Goal: Check status: Check status

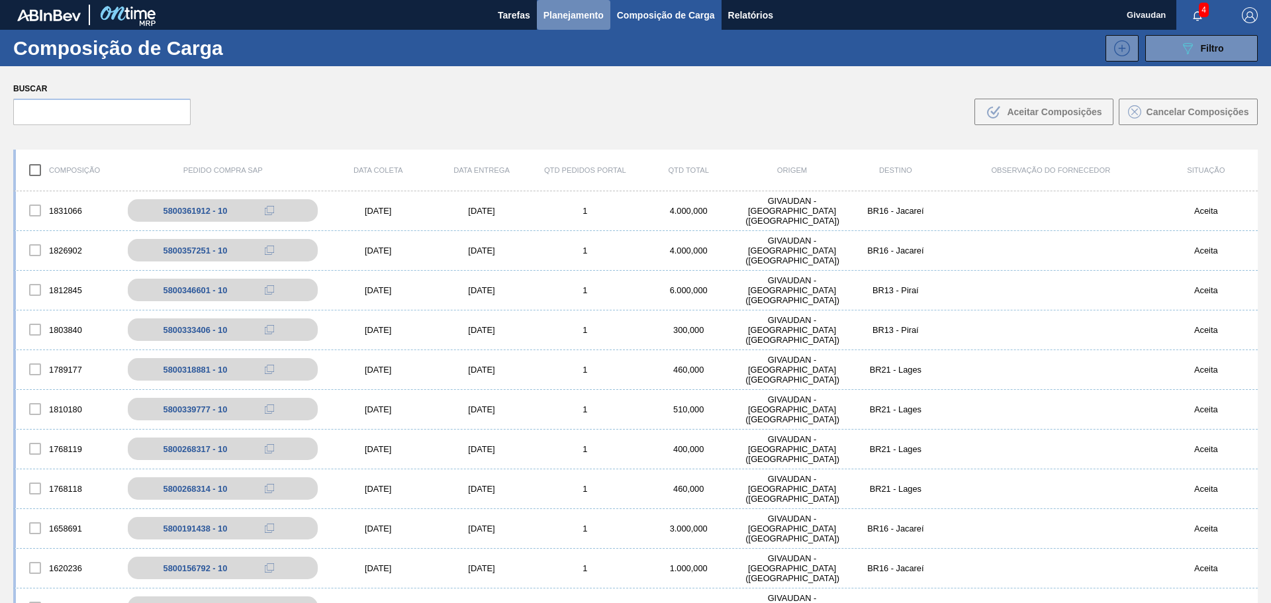
click at [557, 9] on span "Planejamento" at bounding box center [573, 15] width 60 height 16
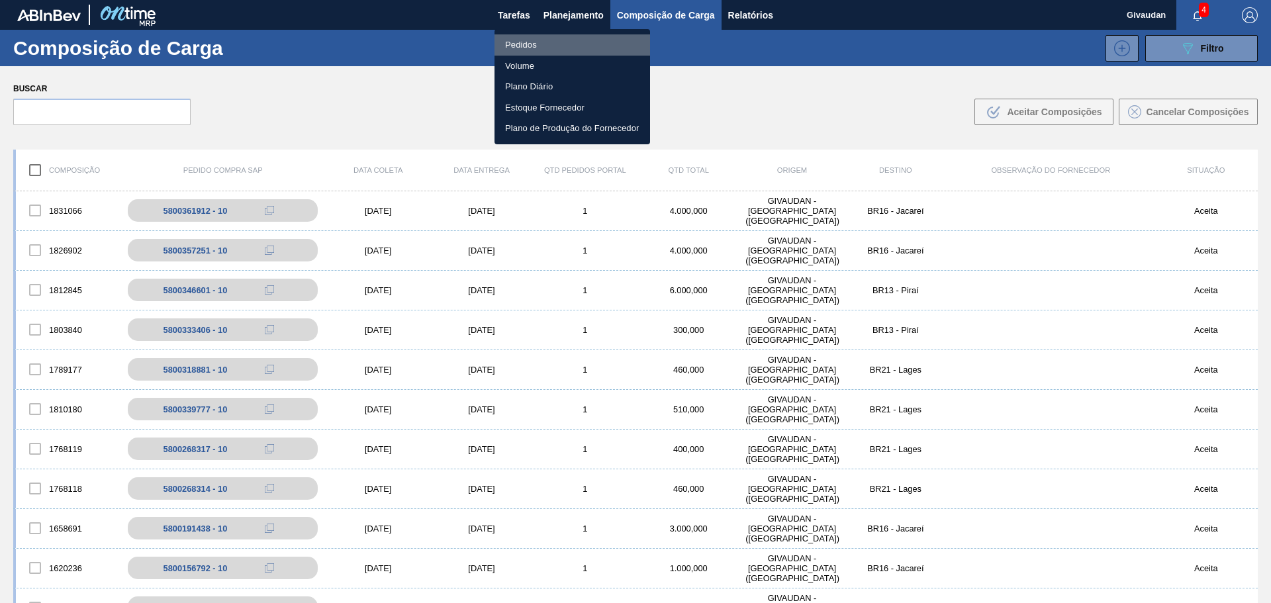
click at [533, 42] on li "Pedidos" at bounding box center [572, 44] width 156 height 21
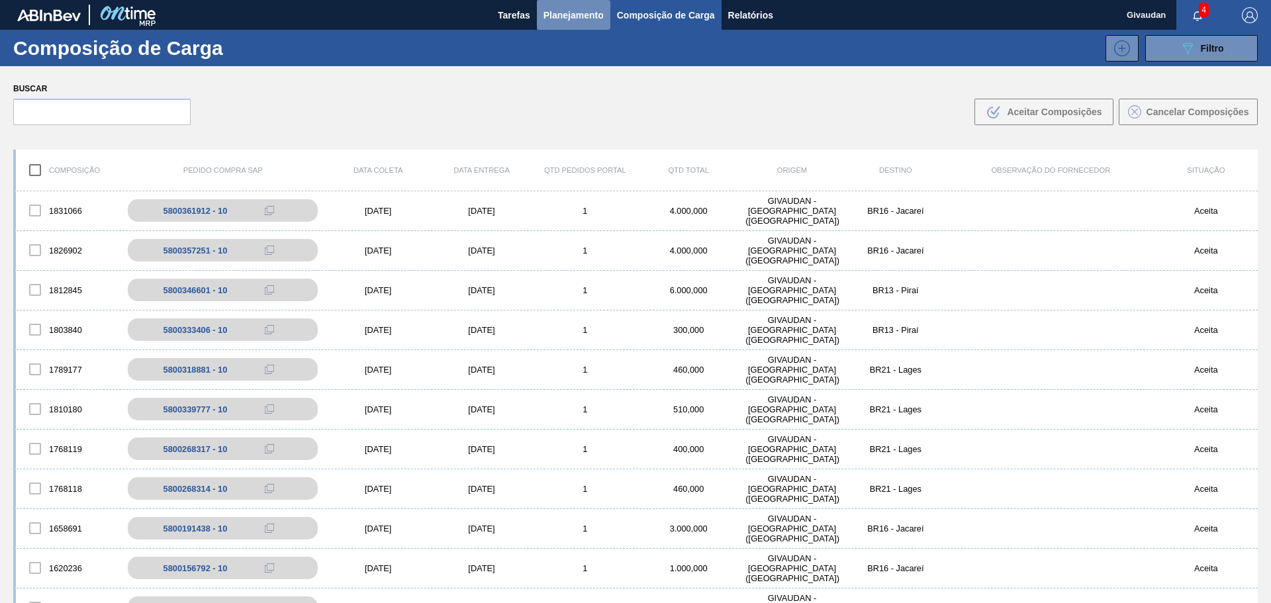
click at [551, 18] on span "Planejamento" at bounding box center [573, 15] width 60 height 16
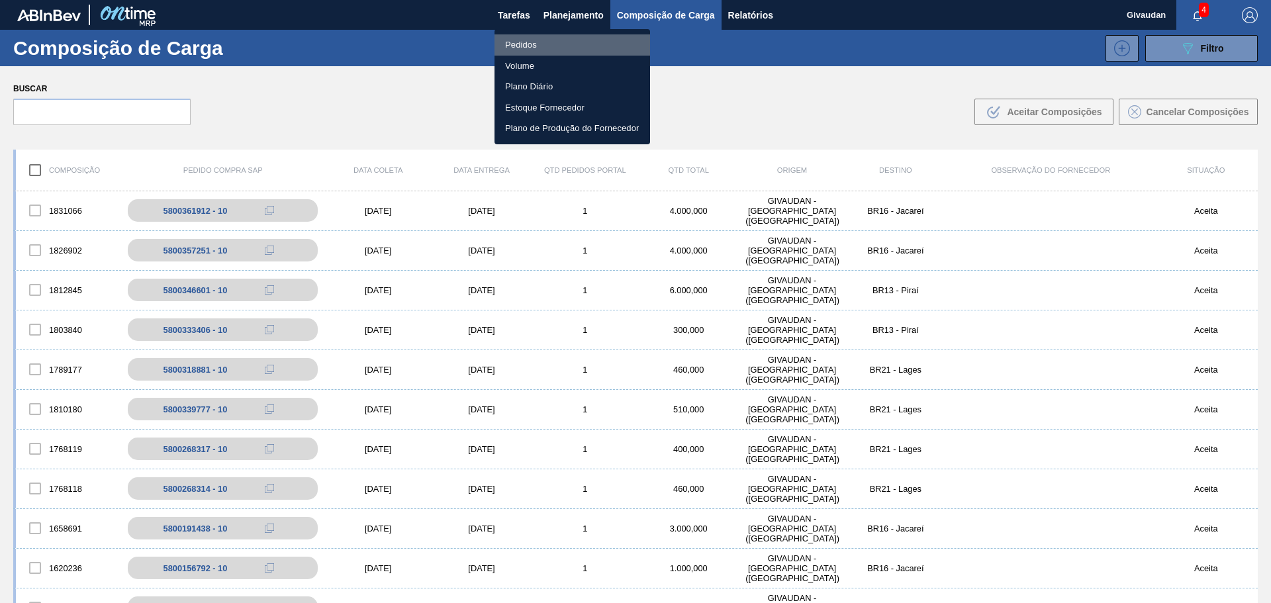
click at [528, 41] on li "Pedidos" at bounding box center [572, 44] width 156 height 21
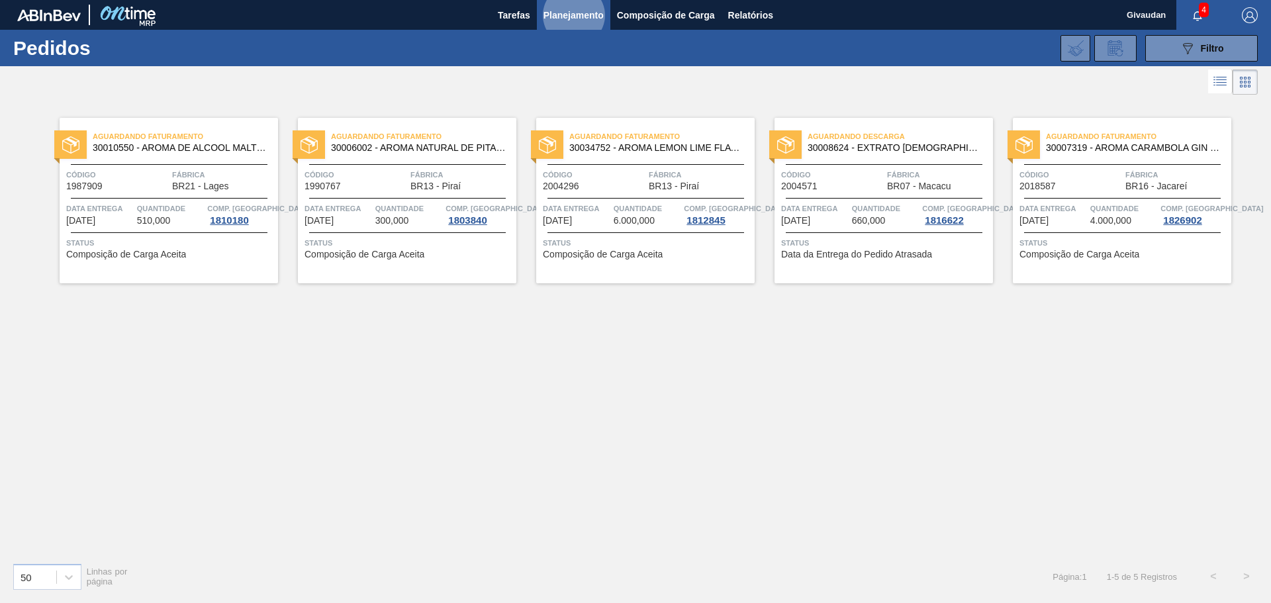
click at [572, 16] on span "Planejamento" at bounding box center [573, 15] width 60 height 16
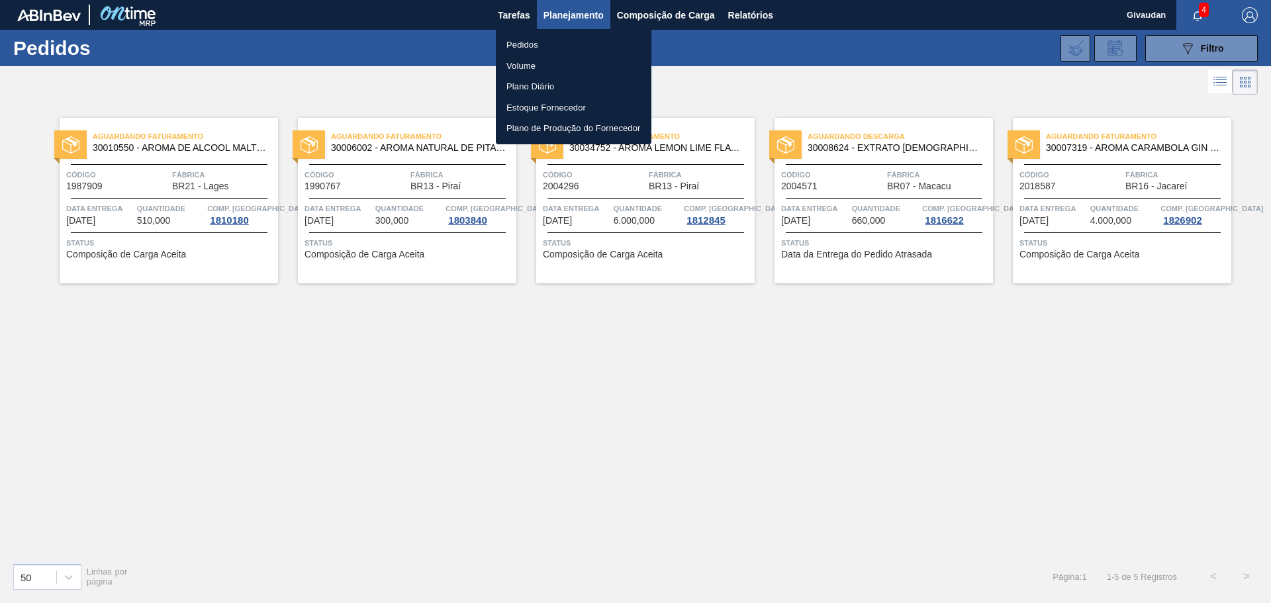
click at [532, 45] on li "Pedidos" at bounding box center [574, 44] width 156 height 21
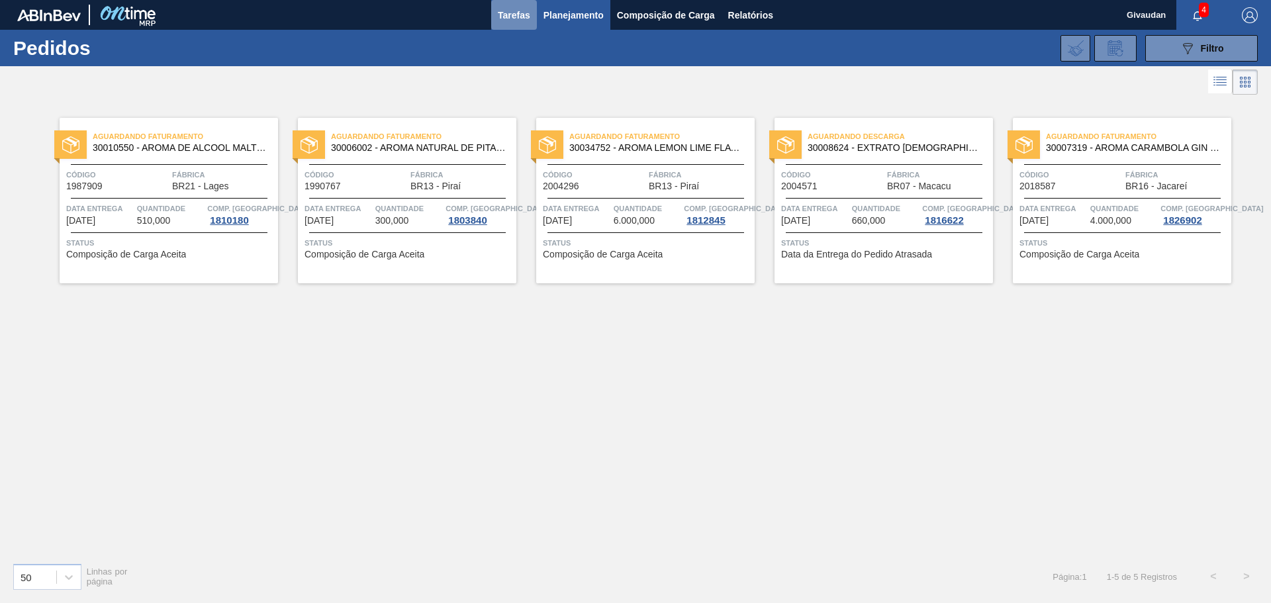
click at [525, 23] on button "Tarefas" at bounding box center [514, 15] width 46 height 30
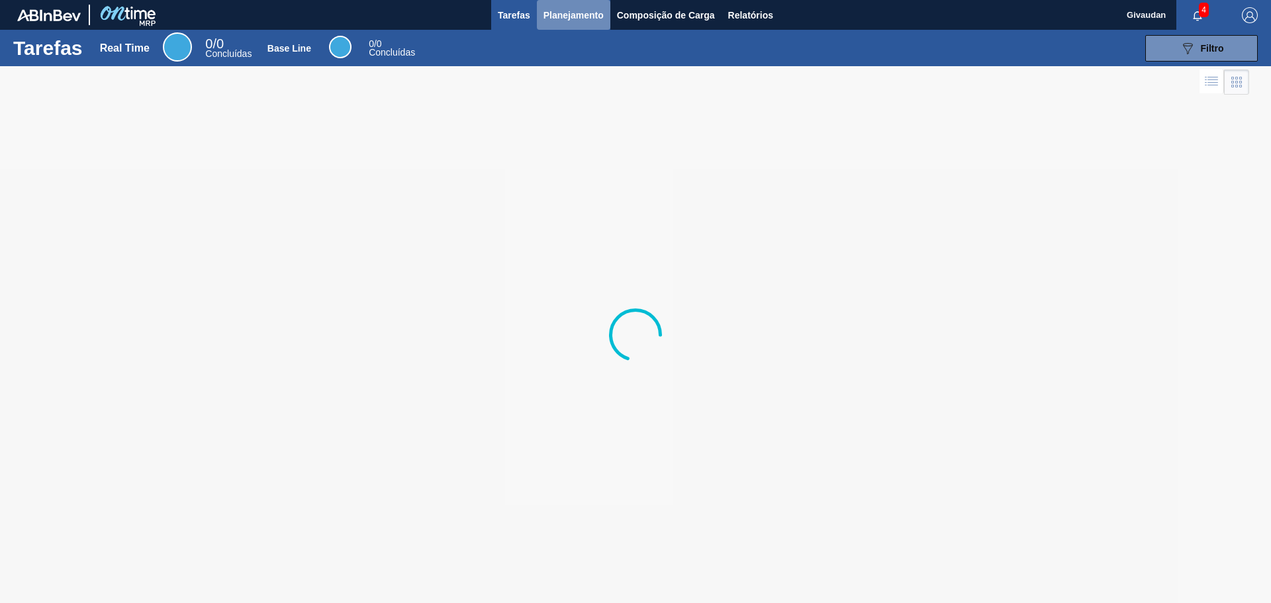
click at [569, 17] on span "Planejamento" at bounding box center [573, 15] width 60 height 16
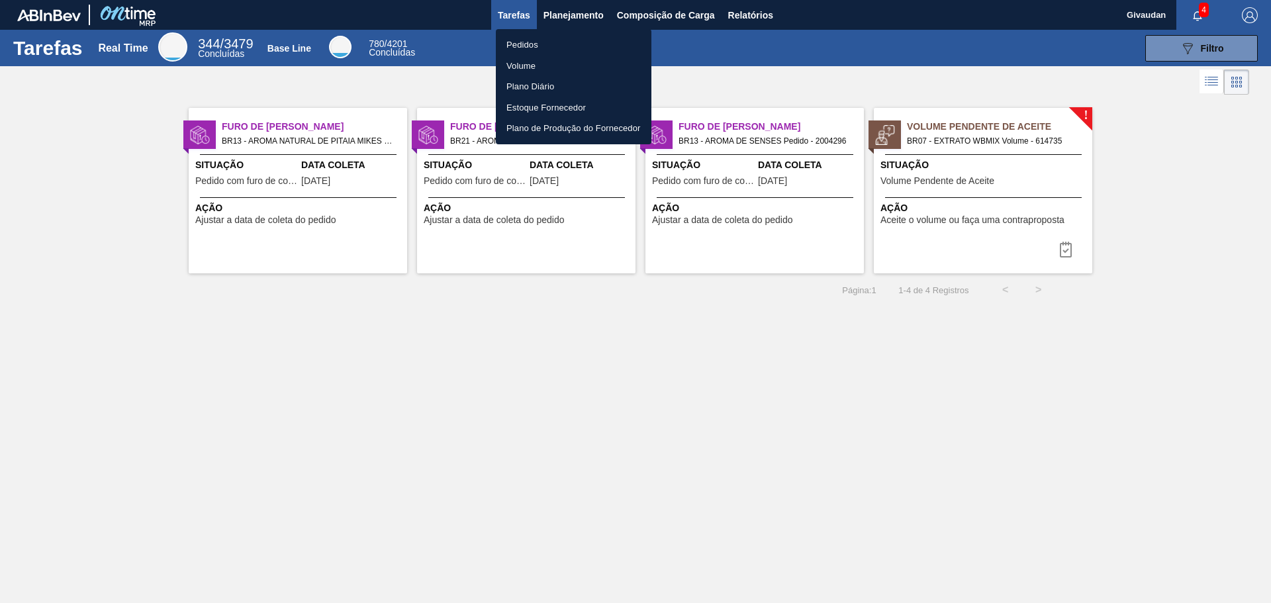
click at [549, 44] on li "Pedidos" at bounding box center [574, 44] width 156 height 21
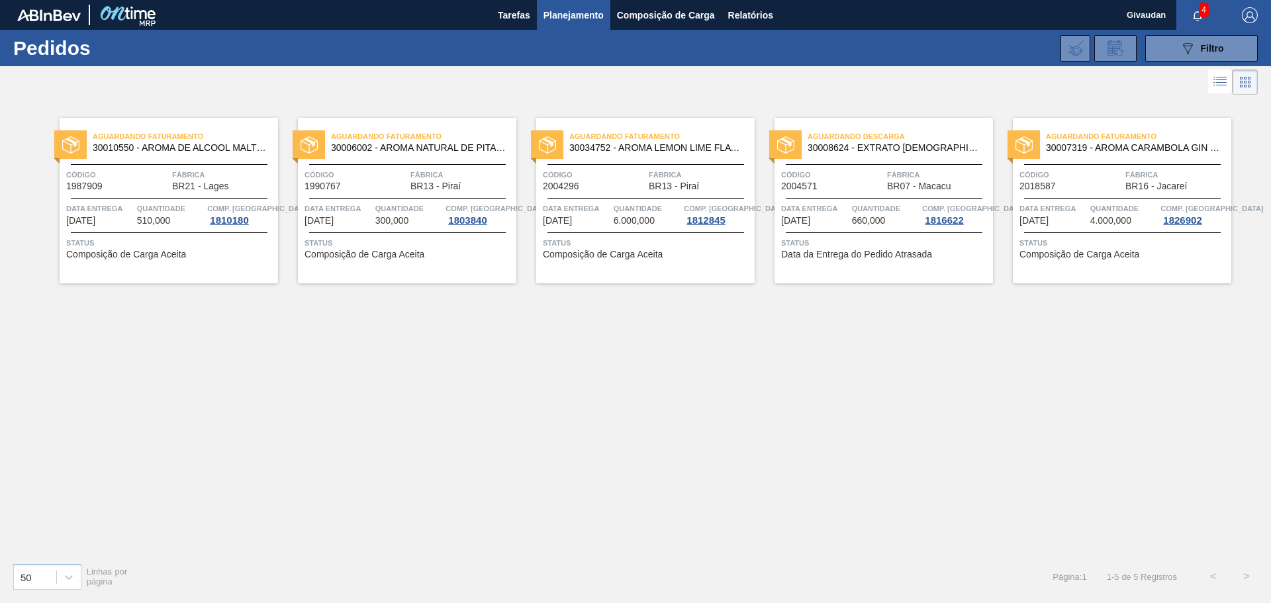
click at [1054, 253] on span "Composição de Carga Aceita" at bounding box center [1079, 255] width 120 height 10
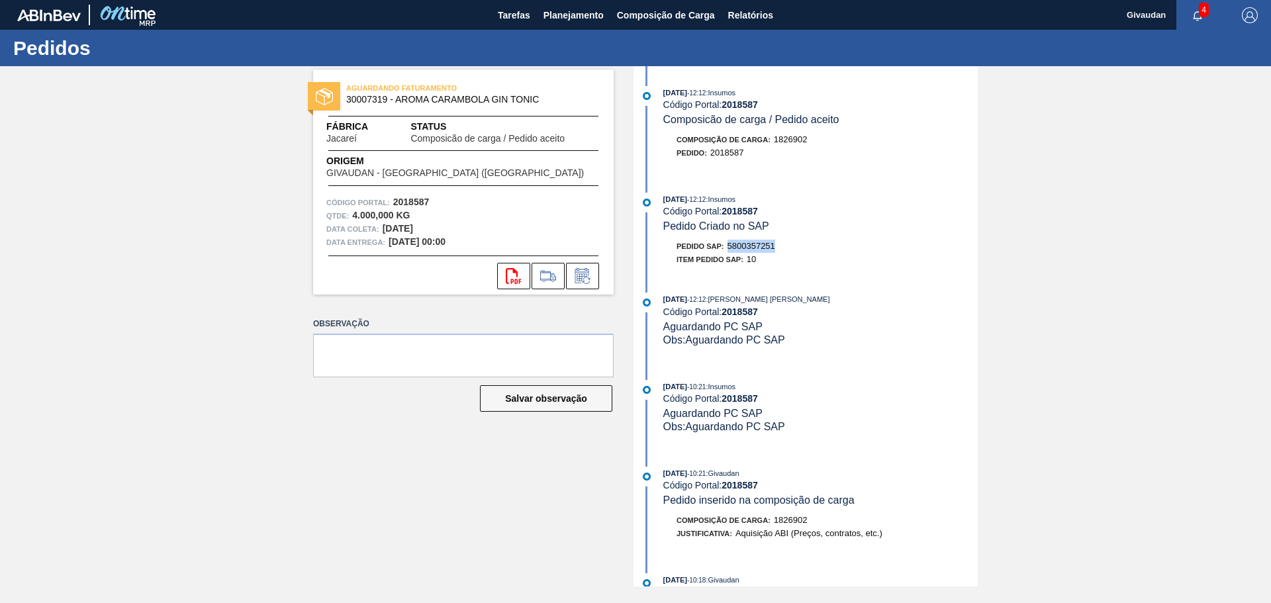
drag, startPoint x: 729, startPoint y: 240, endPoint x: 774, endPoint y: 253, distance: 46.9
click at [784, 250] on div "Pedido SAP: 5800357251" at bounding box center [820, 246] width 314 height 13
copy span "5800357251"
click at [571, 21] on span "Planejamento" at bounding box center [573, 15] width 60 height 16
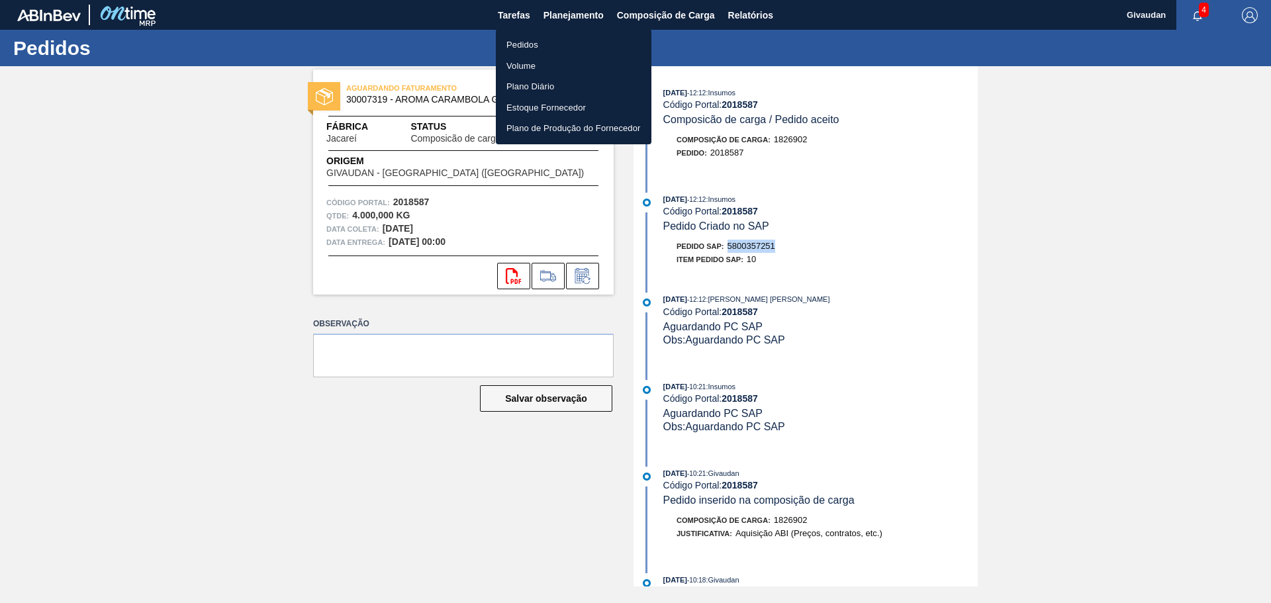
click at [508, 45] on li "Pedidos" at bounding box center [574, 44] width 156 height 21
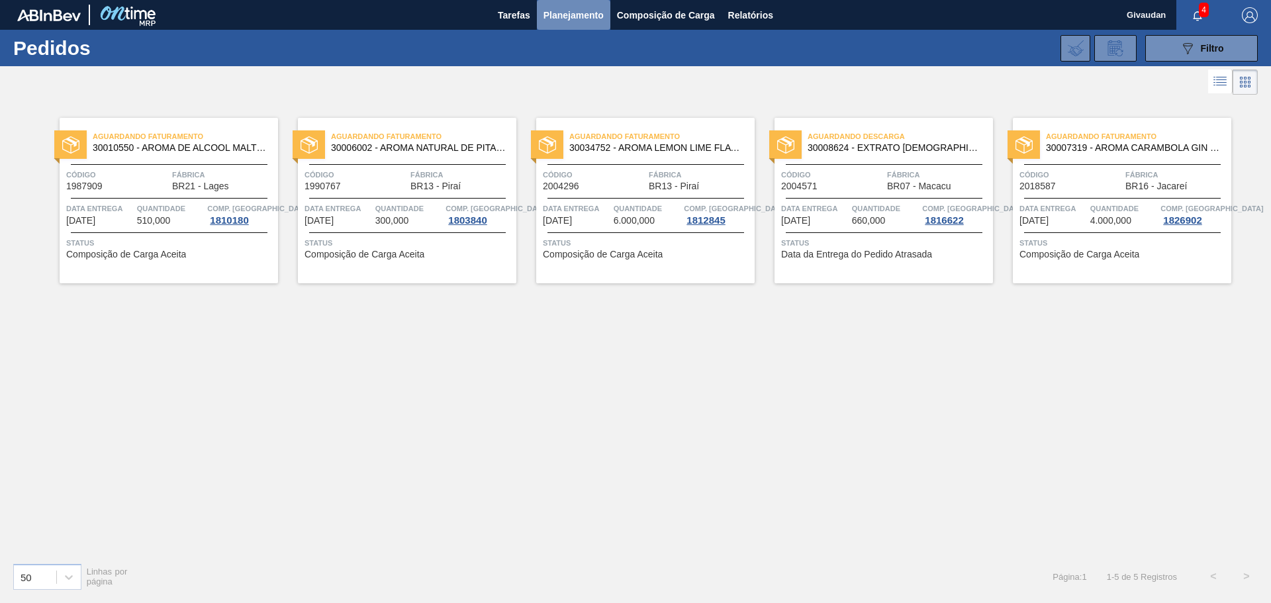
click at [548, 23] on button "Planejamento" at bounding box center [573, 15] width 73 height 30
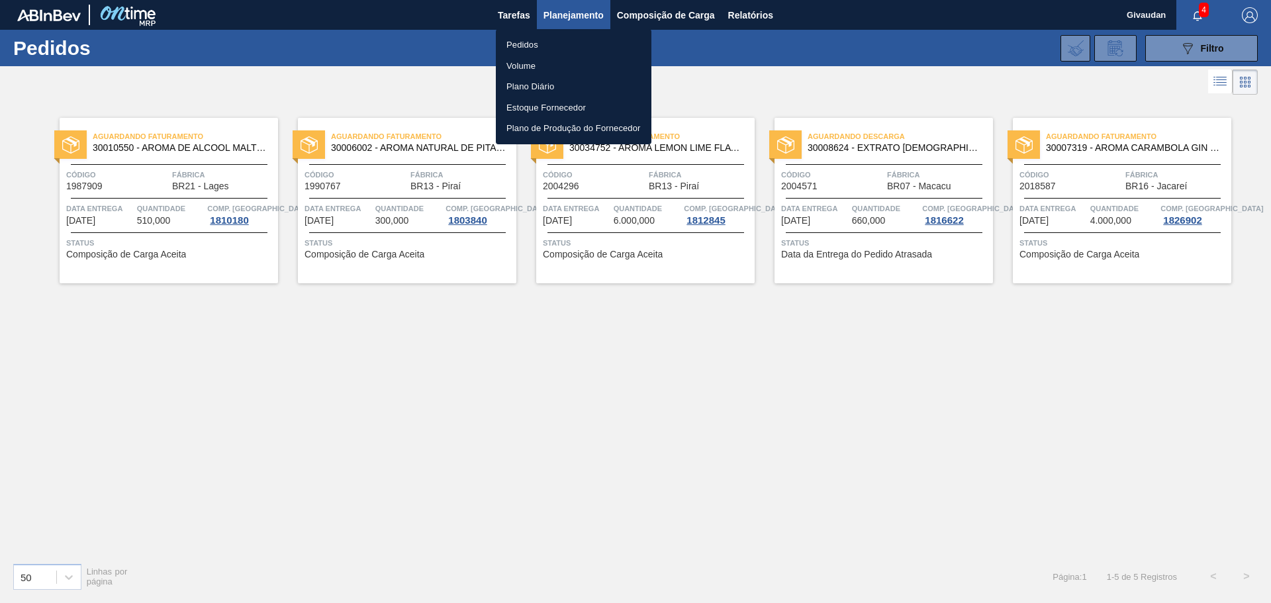
click at [541, 41] on li "Pedidos" at bounding box center [574, 44] width 156 height 21
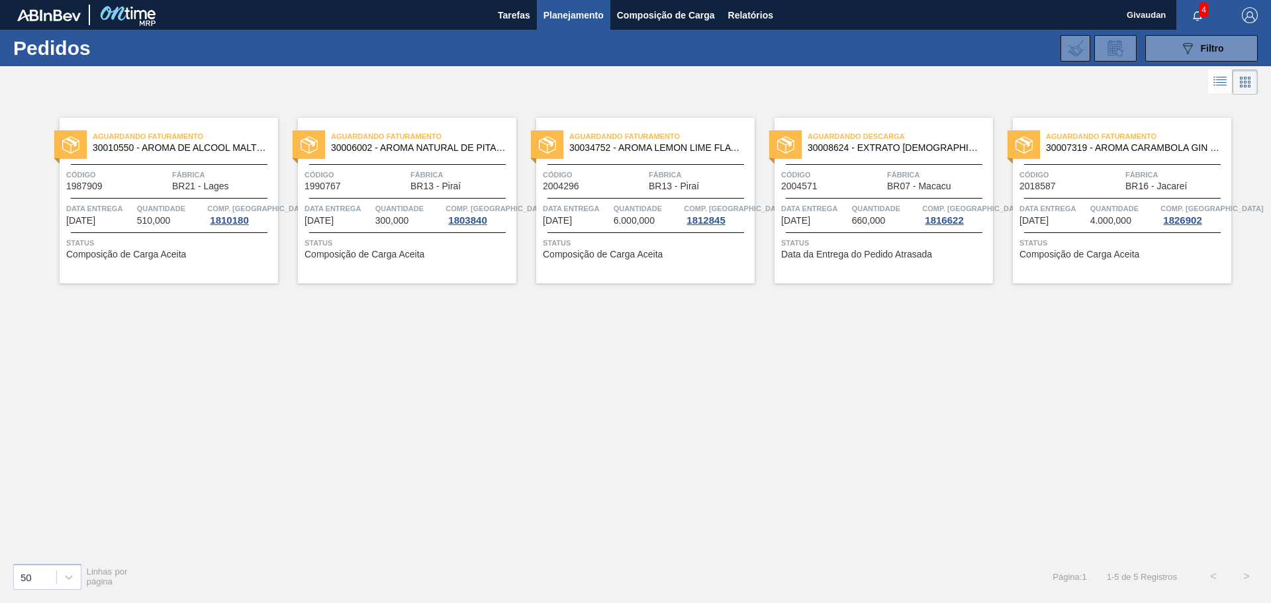
click at [552, 9] on span "Planejamento" at bounding box center [573, 15] width 60 height 16
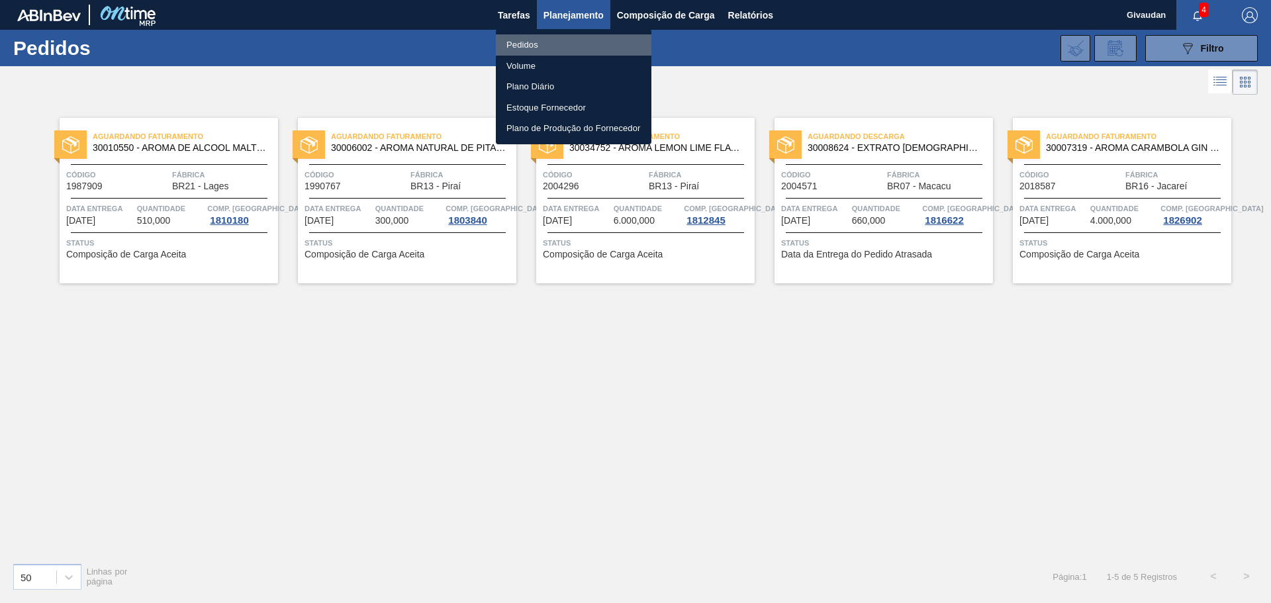
click at [531, 37] on li "Pedidos" at bounding box center [574, 44] width 156 height 21
